Goal: Check status: Check status

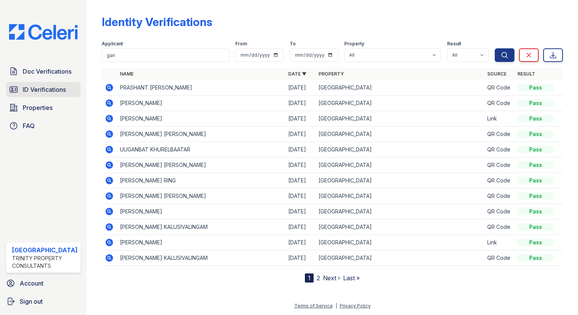
click at [52, 90] on span "ID Verifications" at bounding box center [44, 89] width 43 height 9
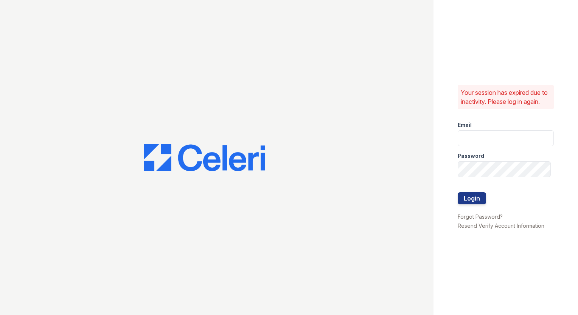
type input "arrivestreetervilleleasing@trinity-pm.com"
click at [473, 197] on button "Login" at bounding box center [471, 198] width 28 height 12
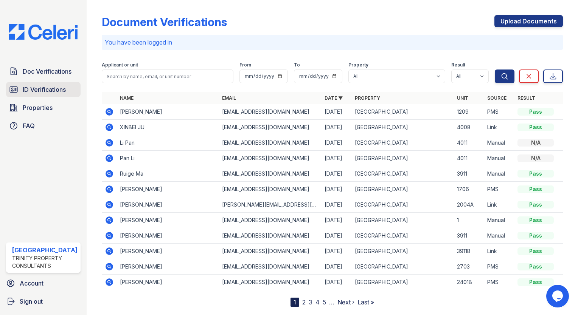
click at [54, 95] on link "ID Verifications" at bounding box center [43, 89] width 74 height 15
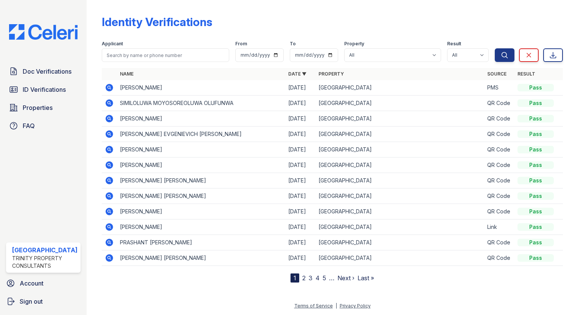
click at [54, 95] on link "ID Verifications" at bounding box center [43, 89] width 74 height 15
click at [65, 95] on link "ID Verifications" at bounding box center [43, 89] width 74 height 15
drag, startPoint x: 56, startPoint y: 98, endPoint x: 56, endPoint y: 93, distance: 4.6
click at [56, 98] on div "Doc Verifications ID Verifications Properties FAQ" at bounding box center [43, 99] width 81 height 70
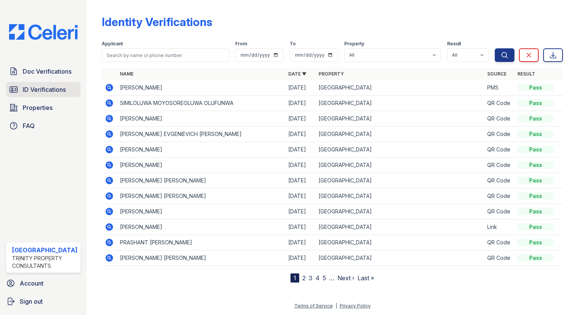
click at [56, 90] on span "ID Verifications" at bounding box center [44, 89] width 43 height 9
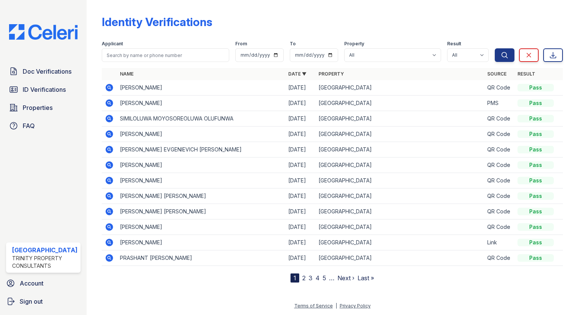
click at [56, 90] on span "ID Verifications" at bounding box center [44, 89] width 43 height 9
click at [113, 53] on input "search" at bounding box center [165, 55] width 127 height 14
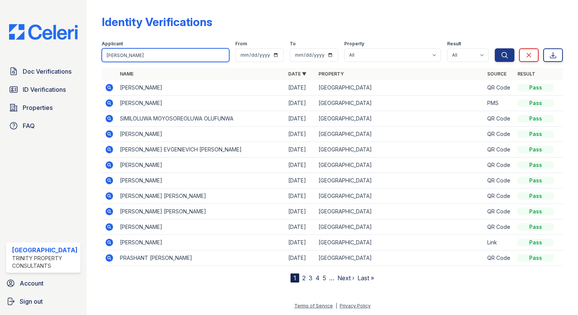
type input "asher"
click at [495, 48] on button "Search" at bounding box center [505, 55] width 20 height 14
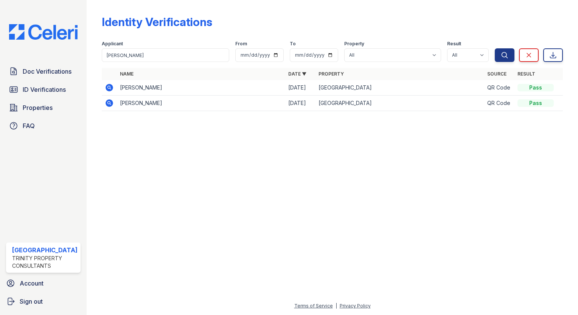
click at [108, 103] on icon at bounding box center [109, 103] width 2 height 2
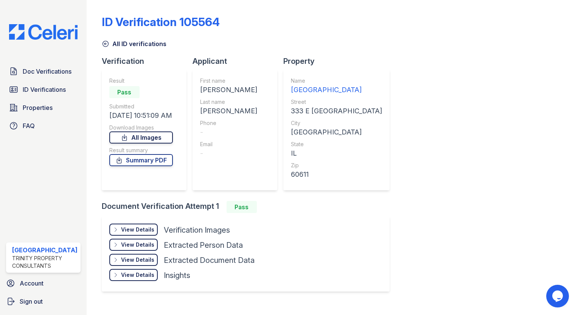
click at [144, 132] on link "All Images" at bounding box center [141, 138] width 64 height 12
click at [144, 136] on link "All Images" at bounding box center [141, 138] width 64 height 12
click at [531, 95] on div "ID Verification 105564 All ID verifications Verification Result Pass Submitted …" at bounding box center [332, 152] width 461 height 299
click at [33, 85] on span "ID Verifications" at bounding box center [44, 89] width 43 height 9
